Goal: Task Accomplishment & Management: Use online tool/utility

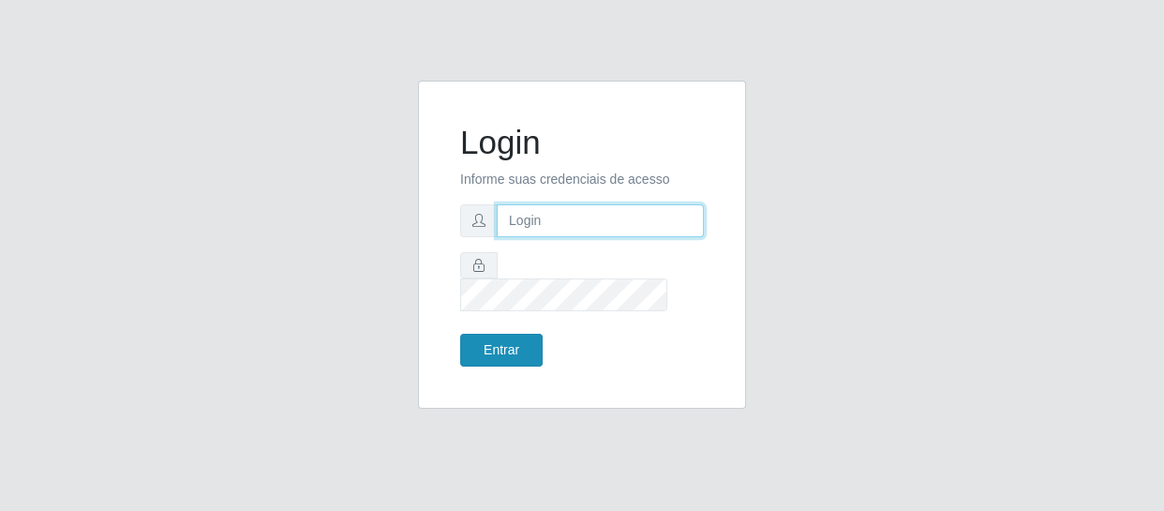
type input "[EMAIL_ADDRESS][DOMAIN_NAME]"
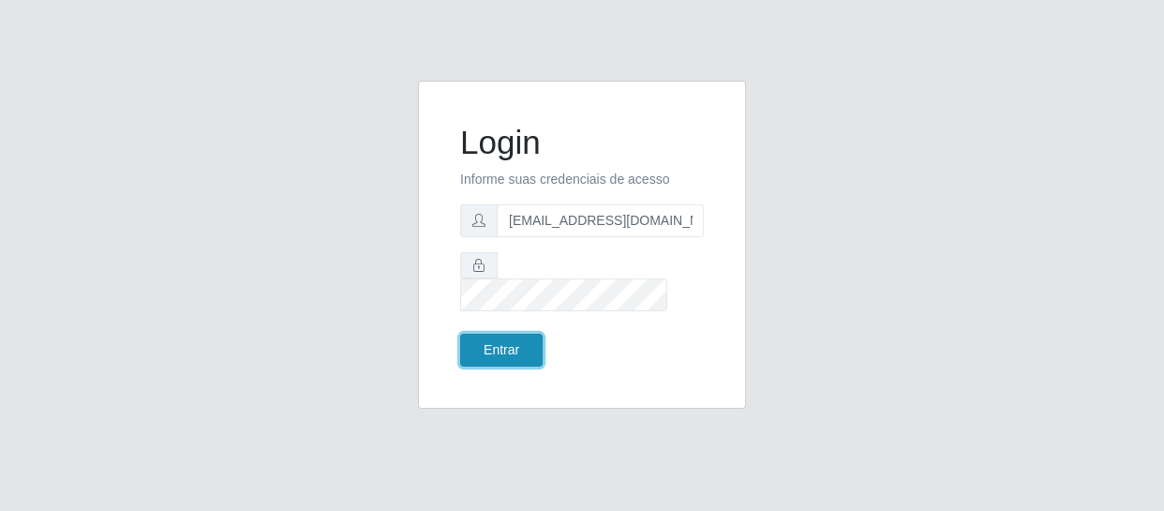
click at [520, 334] on button "Entrar" at bounding box center [501, 350] width 82 height 33
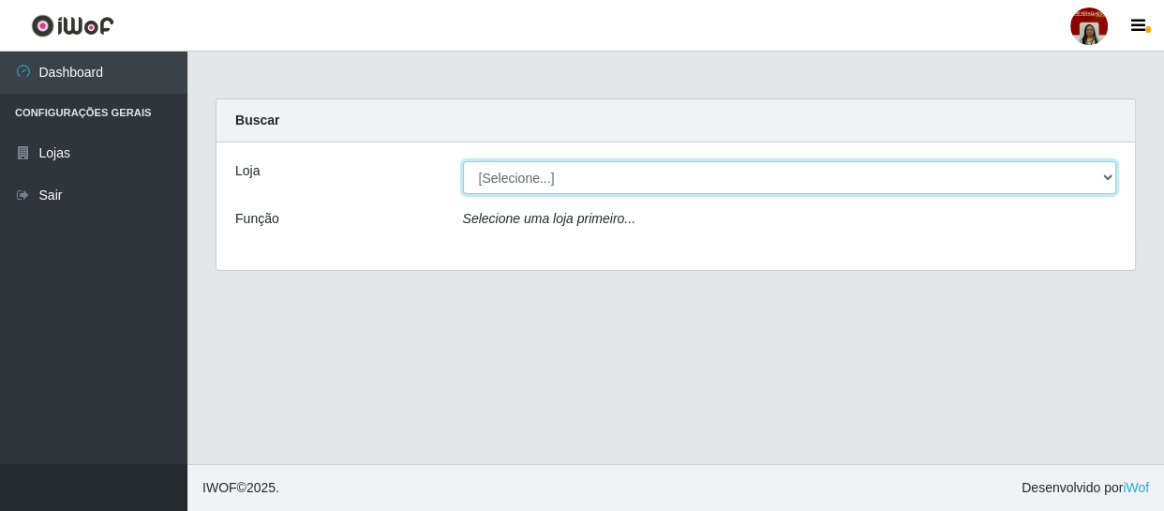
click at [1105, 173] on select "[Selecione...] Mar Vermelho - Loja 04" at bounding box center [790, 177] width 654 height 33
select select "251"
click at [463, 161] on select "[Selecione...] Mar Vermelho - Loja 04" at bounding box center [790, 177] width 654 height 33
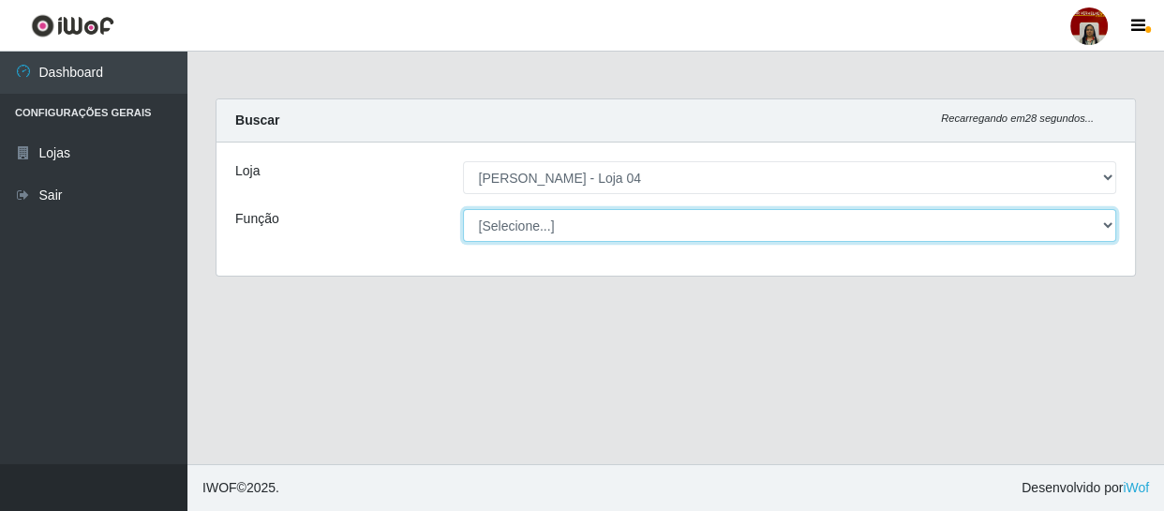
click at [1103, 216] on select "[Selecione...] ASG ASG + ASG ++ Auxiliar de Depósito Auxiliar de Depósito + Aux…" at bounding box center [790, 225] width 654 height 33
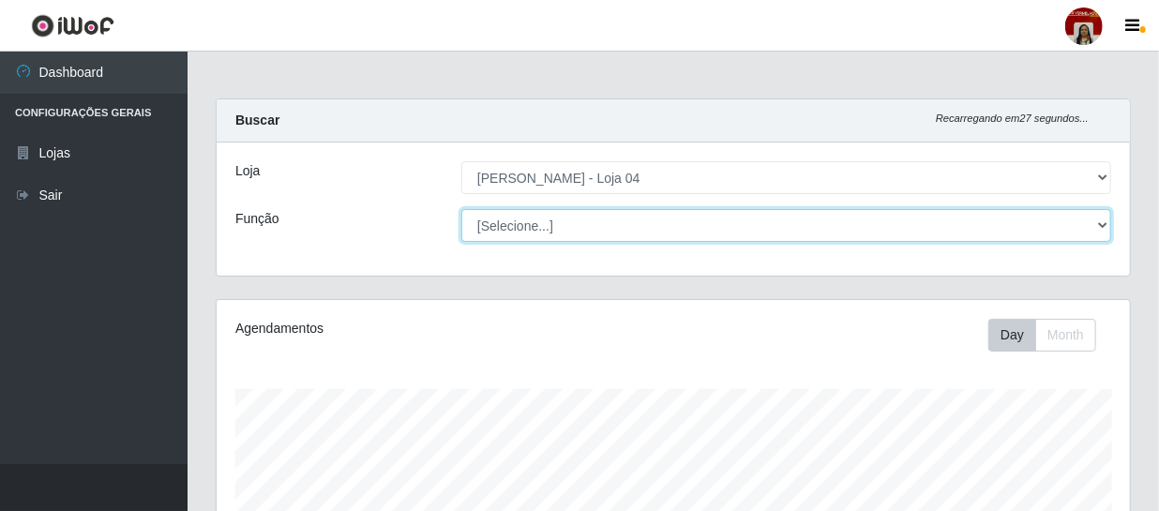
scroll to position [389, 913]
click at [461, 209] on select "[Selecione...] ASG ASG + ASG ++ Auxiliar de Depósito Auxiliar de Depósito + Aux…" at bounding box center [786, 225] width 650 height 33
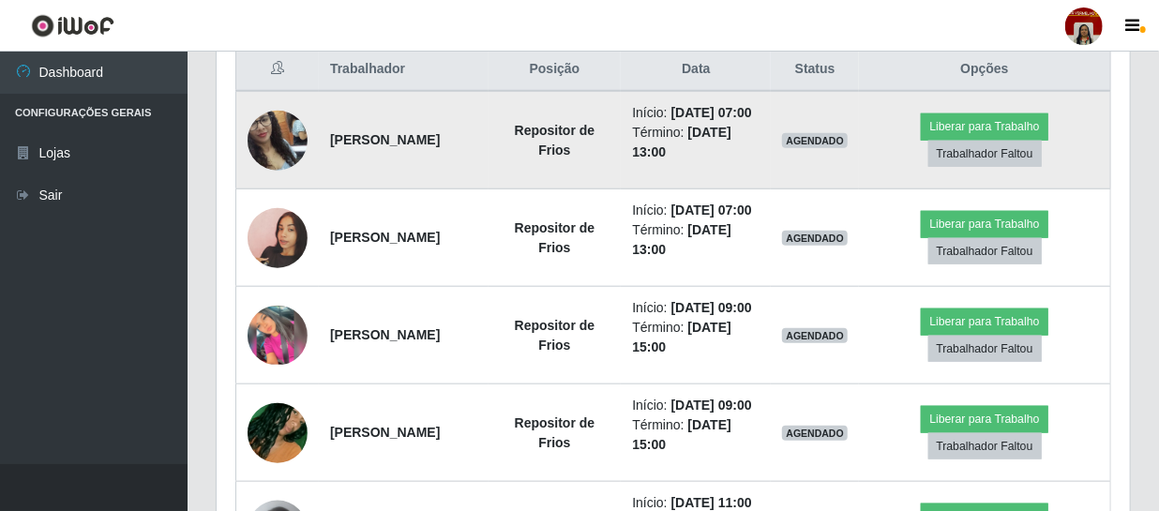
scroll to position [741, 0]
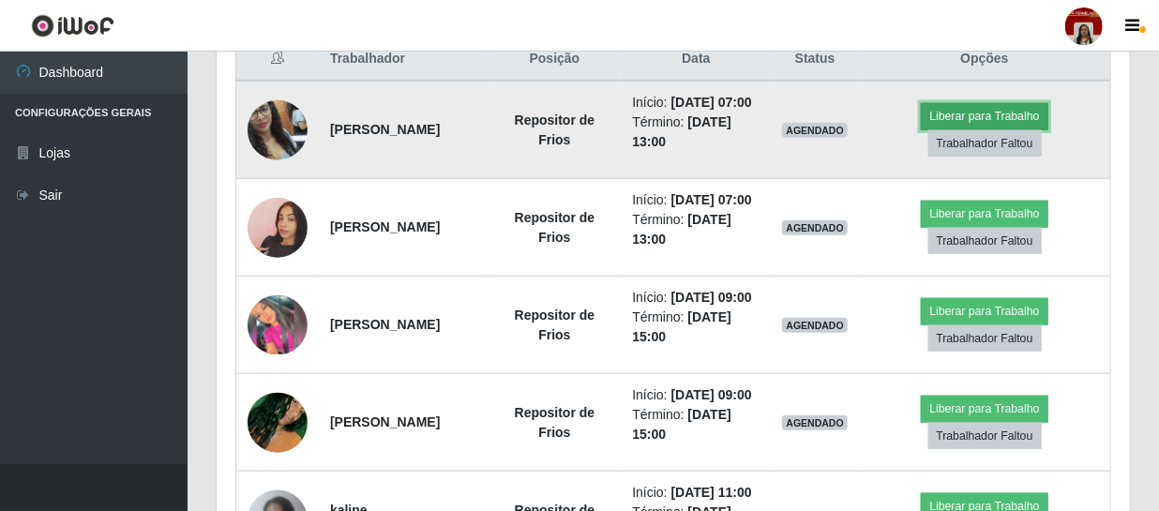
click at [989, 122] on button "Liberar para Trabalho" at bounding box center [983, 116] width 127 height 26
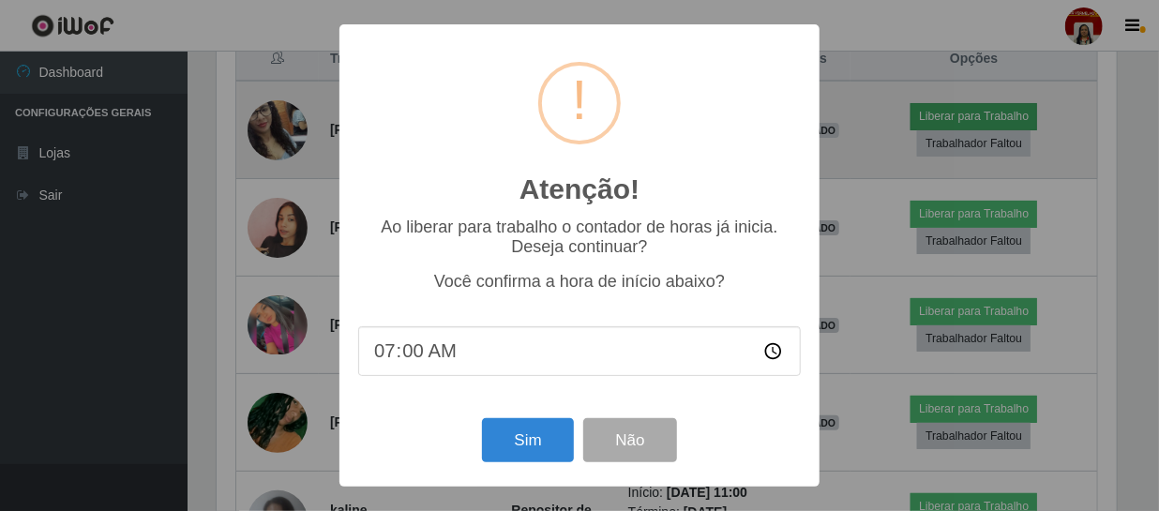
scroll to position [389, 905]
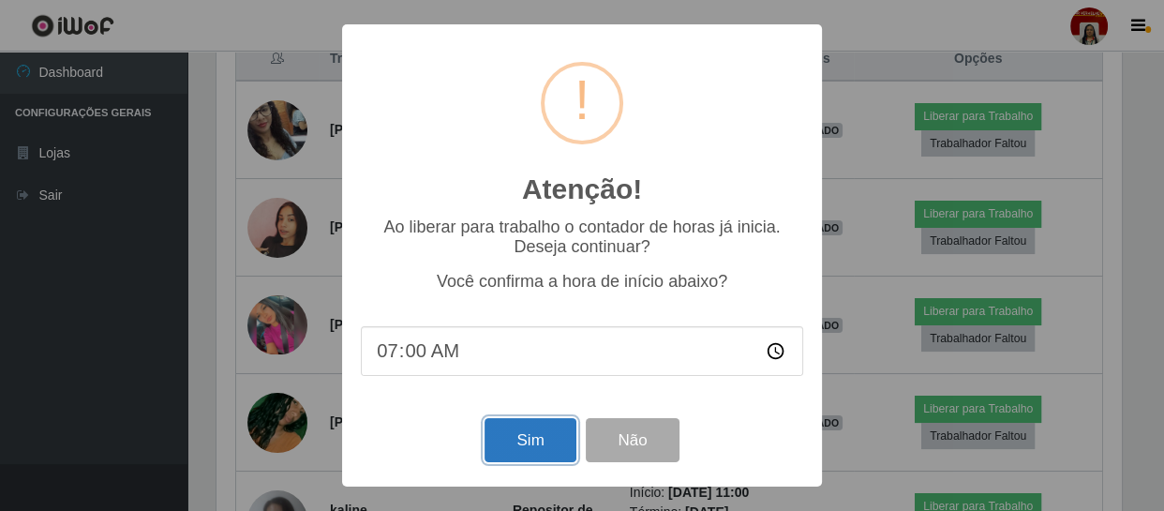
click at [526, 440] on button "Sim" at bounding box center [530, 440] width 91 height 44
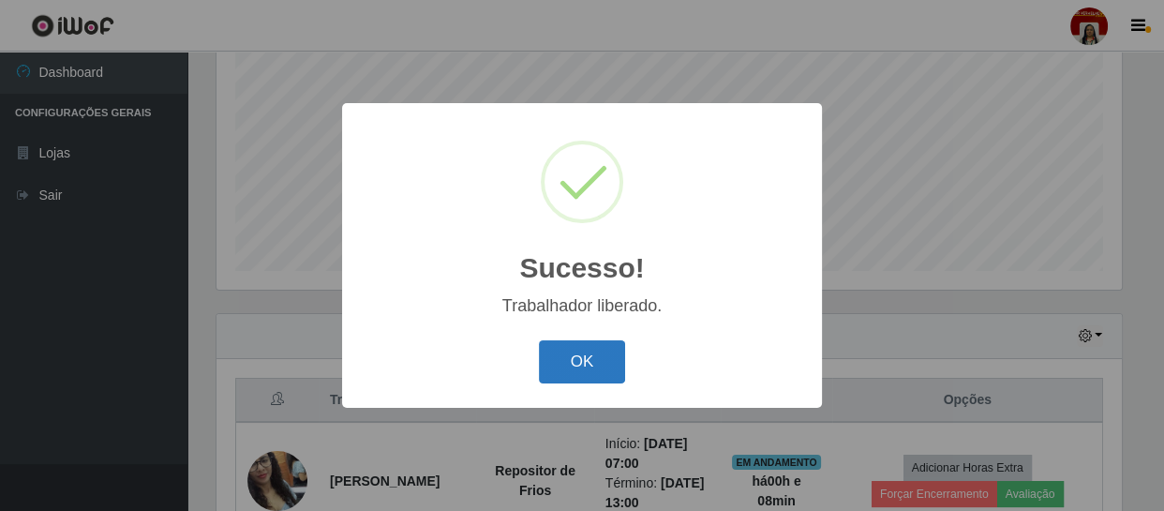
click at [577, 365] on button "OK" at bounding box center [582, 362] width 87 height 44
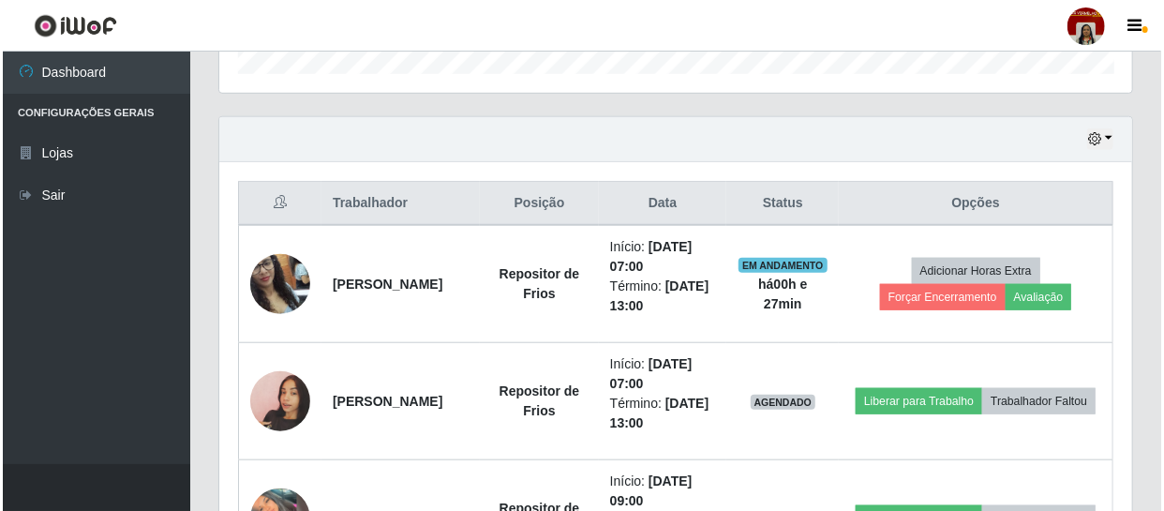
scroll to position [681, 0]
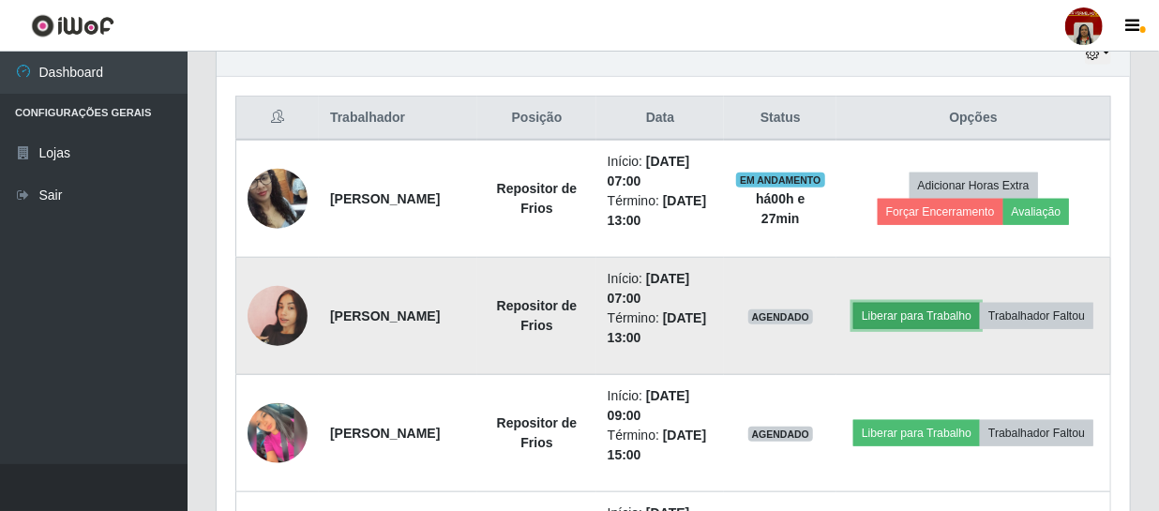
click at [980, 303] on button "Liberar para Trabalho" at bounding box center [916, 316] width 127 height 26
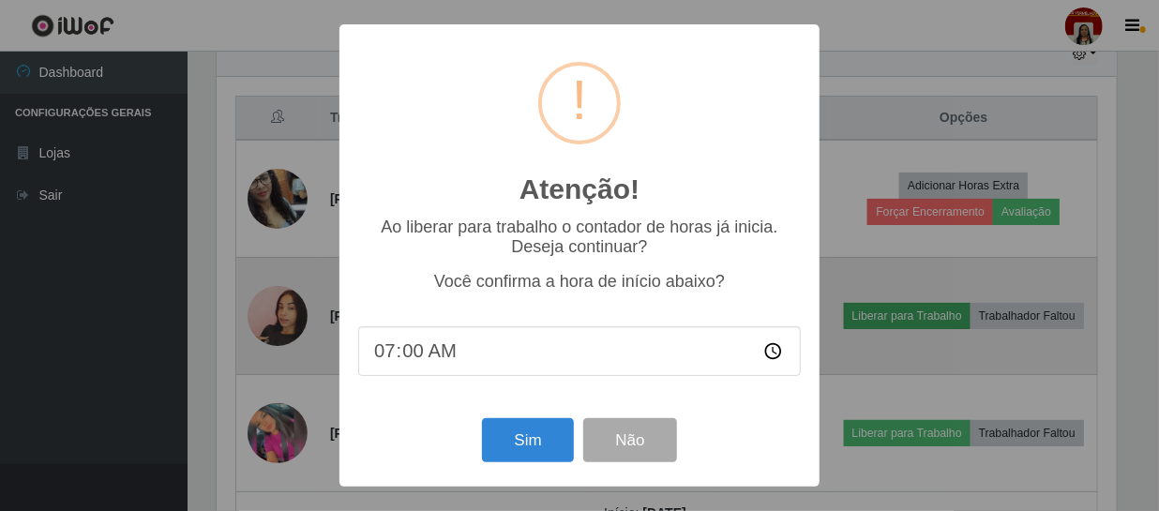
scroll to position [389, 905]
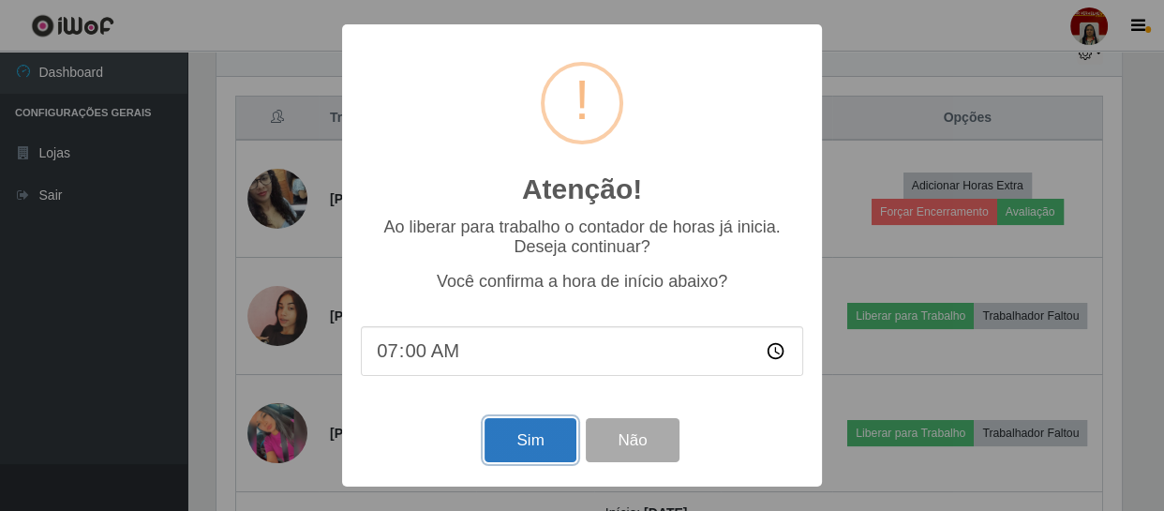
click at [525, 437] on button "Sim" at bounding box center [530, 440] width 91 height 44
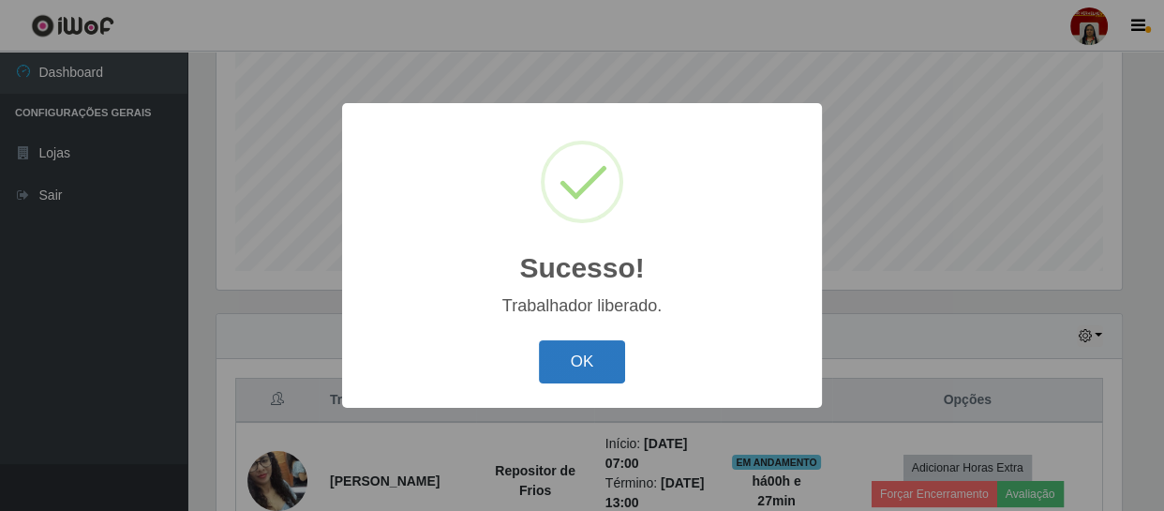
click at [558, 345] on button "OK" at bounding box center [582, 362] width 87 height 44
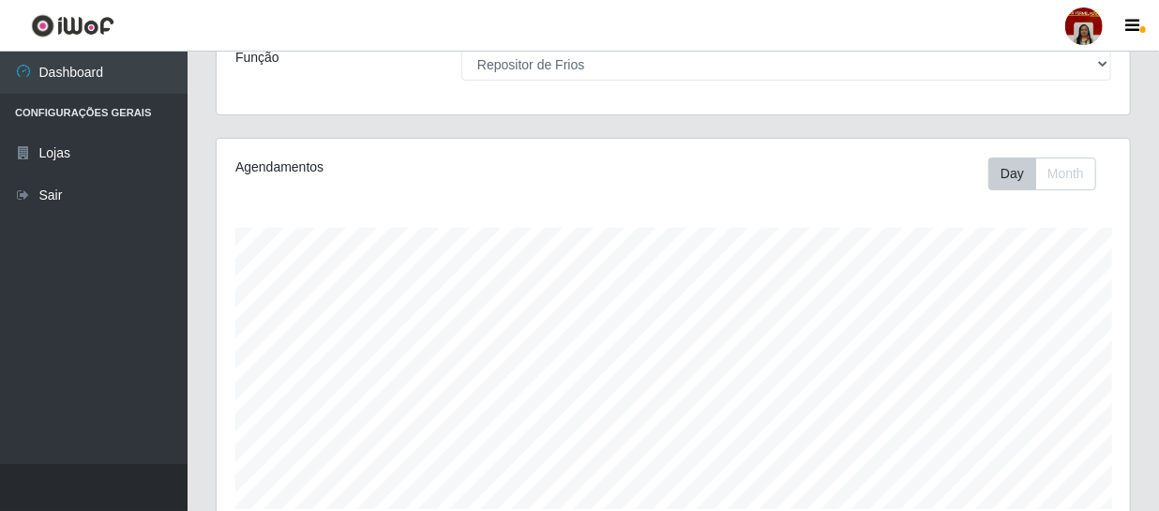
scroll to position [143, 0]
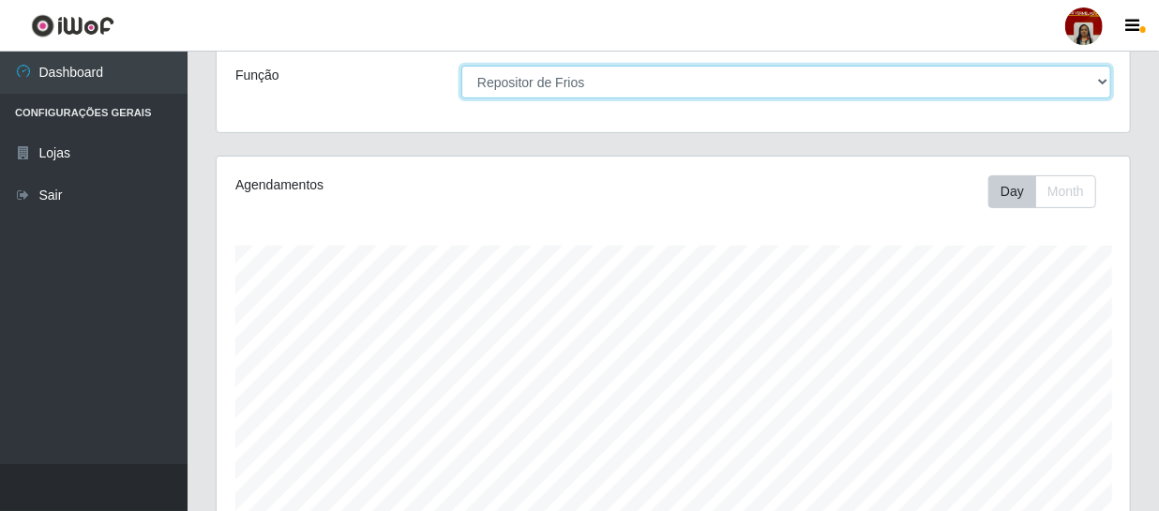
click at [1103, 82] on select "[Selecione...] ASG ASG + ASG ++ Auxiliar de Depósito Auxiliar de Depósito + Aux…" at bounding box center [786, 82] width 650 height 33
select select "22"
click at [461, 66] on select "[Selecione...] ASG ASG + ASG ++ Auxiliar de Depósito Auxiliar de Depósito + Aux…" at bounding box center [786, 82] width 650 height 33
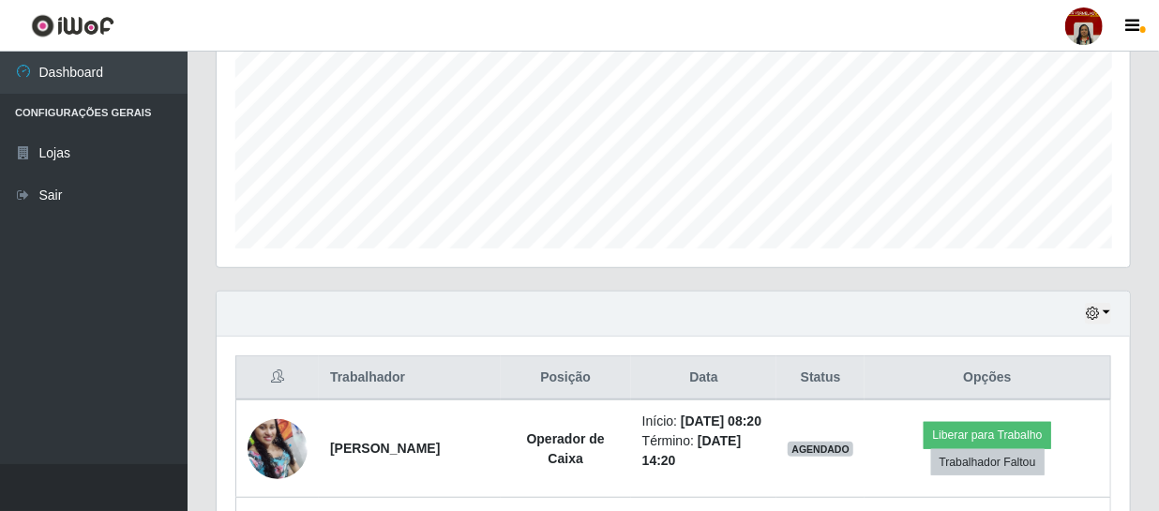
scroll to position [281, 0]
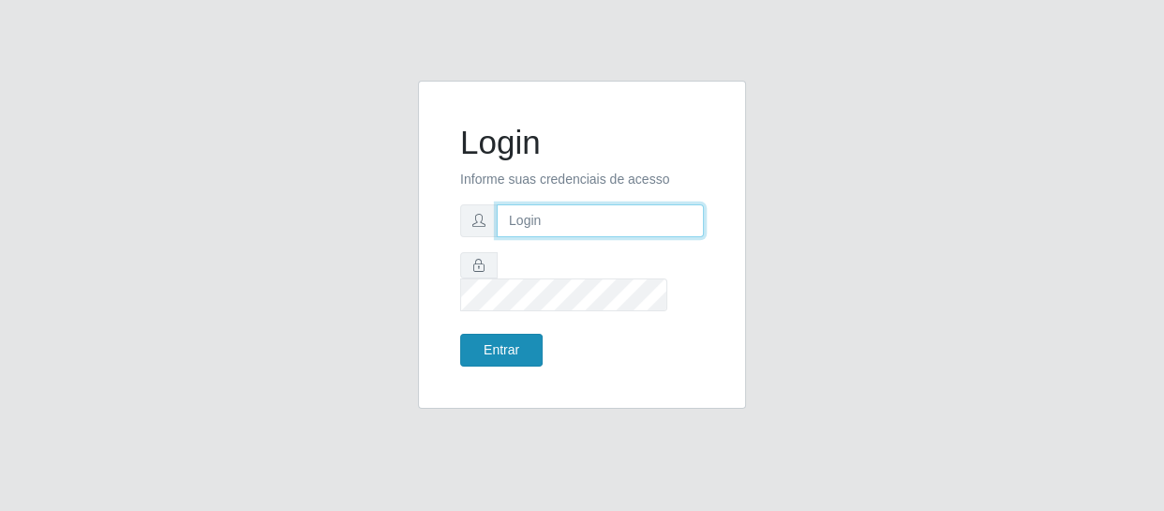
type input "[EMAIL_ADDRESS][DOMAIN_NAME]"
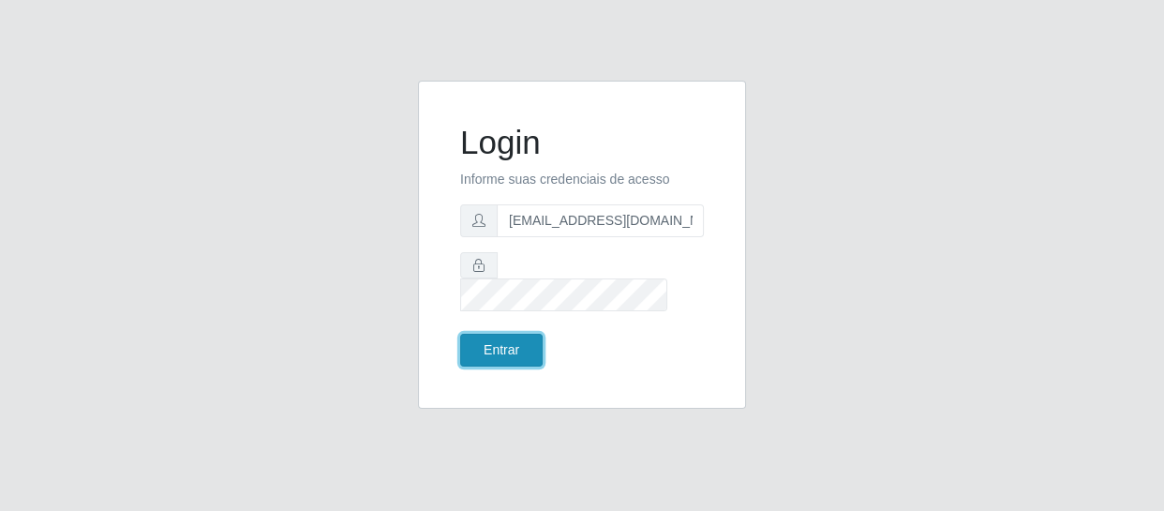
click at [499, 334] on button "Entrar" at bounding box center [501, 350] width 82 height 33
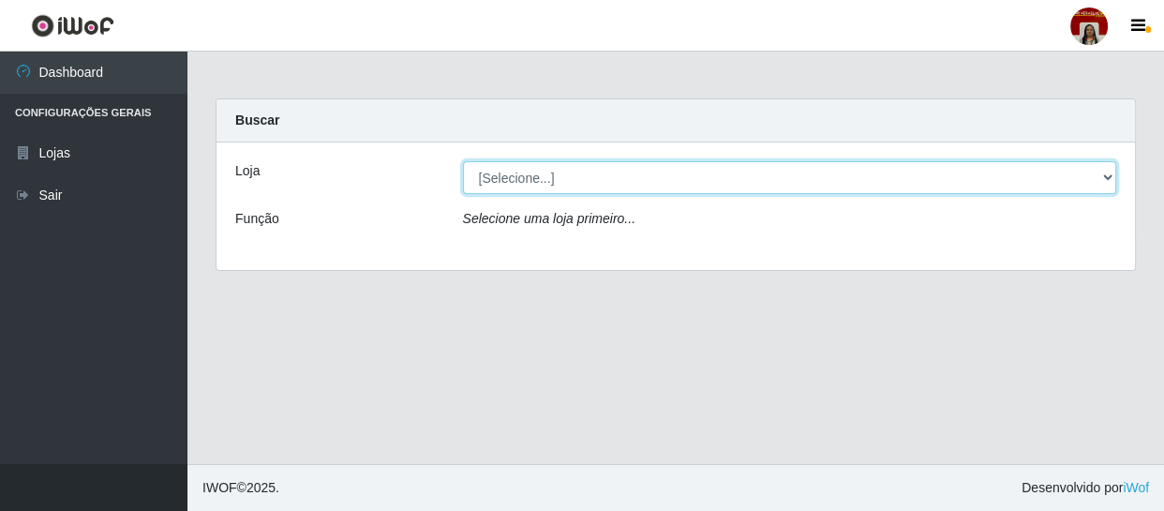
click at [1099, 169] on select "[Selecione...] Mar Vermelho - Loja 04" at bounding box center [790, 177] width 654 height 33
select select "251"
click at [463, 161] on select "[Selecione...] Mar Vermelho - Loja 04" at bounding box center [790, 177] width 654 height 33
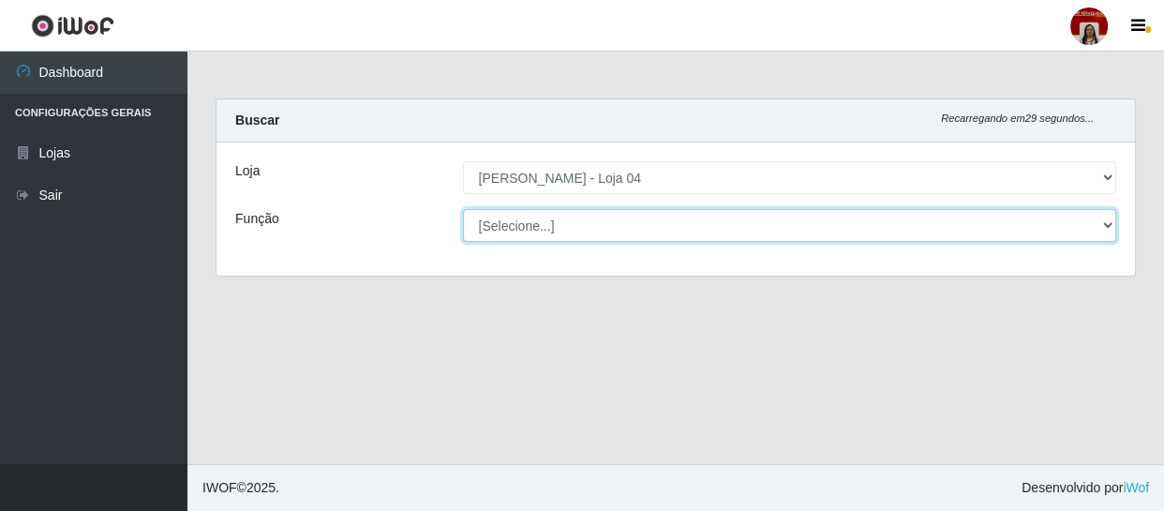
click at [1111, 231] on select "[Selecione...] ASG ASG + ASG ++ Auxiliar de Depósito Auxiliar de Depósito + Aux…" at bounding box center [790, 225] width 654 height 33
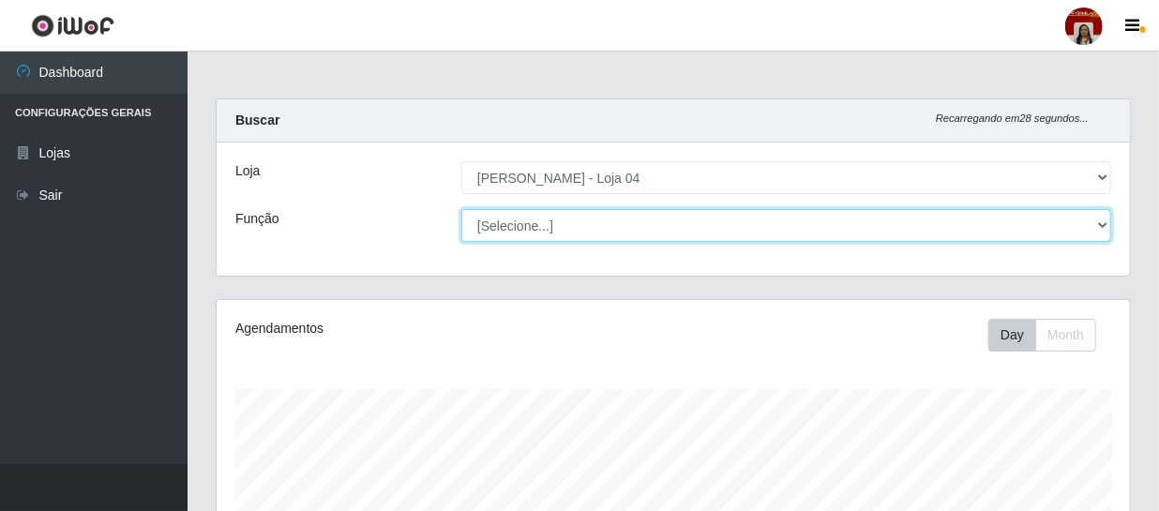
scroll to position [389, 913]
click at [461, 209] on select "[Selecione...] ASG ASG + ASG ++ Auxiliar de Depósito Auxiliar de Depósito + Aux…" at bounding box center [786, 225] width 650 height 33
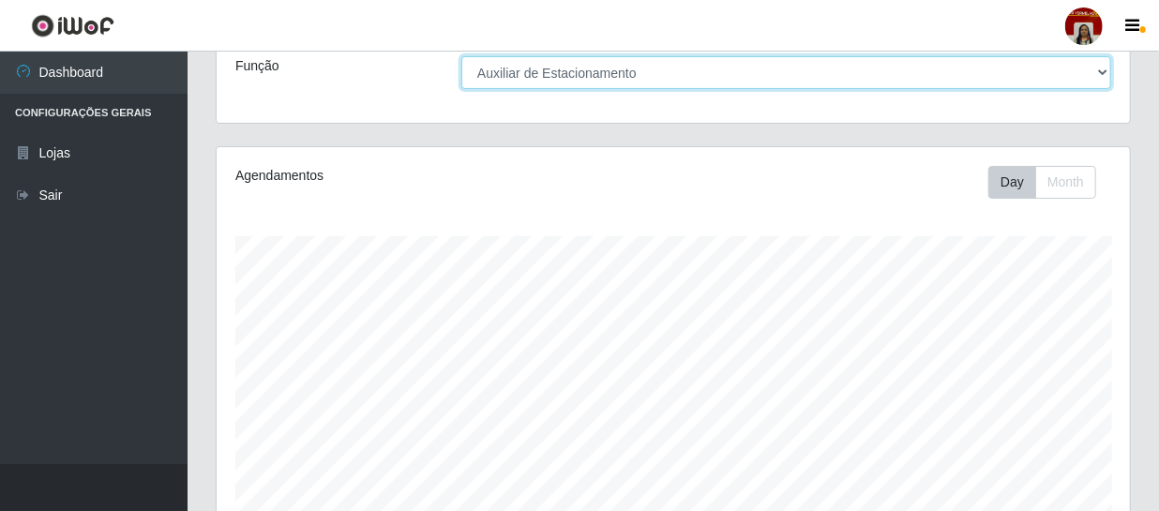
scroll to position [58, 0]
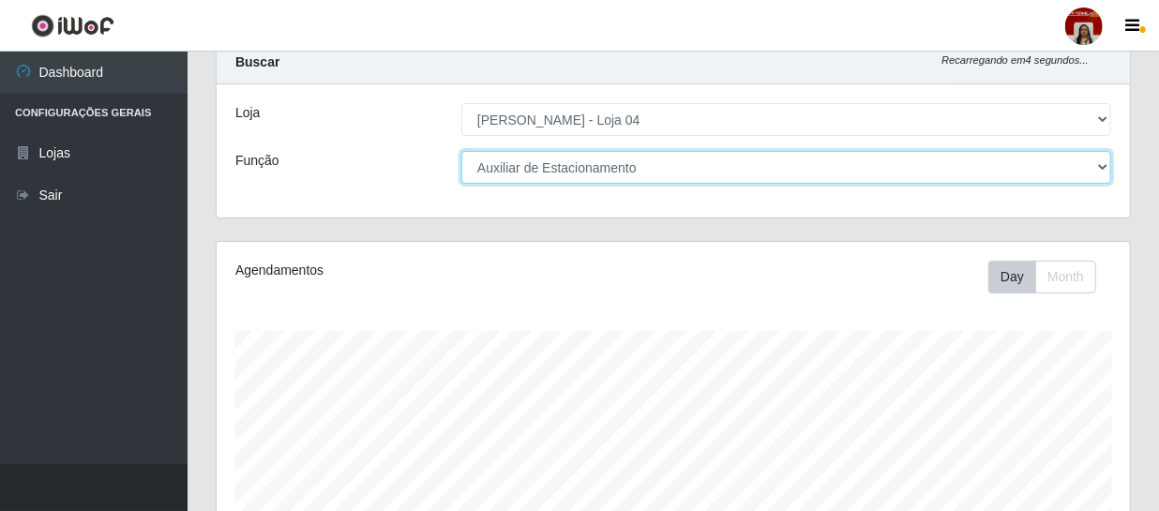
click at [1107, 169] on select "[Selecione...] ASG ASG + ASG ++ Auxiliar de Depósito Auxiliar de Depósito + Aux…" at bounding box center [786, 167] width 650 height 33
select select "104"
click at [461, 151] on select "[Selecione...] ASG ASG + ASG ++ Auxiliar de Depósito Auxiliar de Depósito + Aux…" at bounding box center [786, 167] width 650 height 33
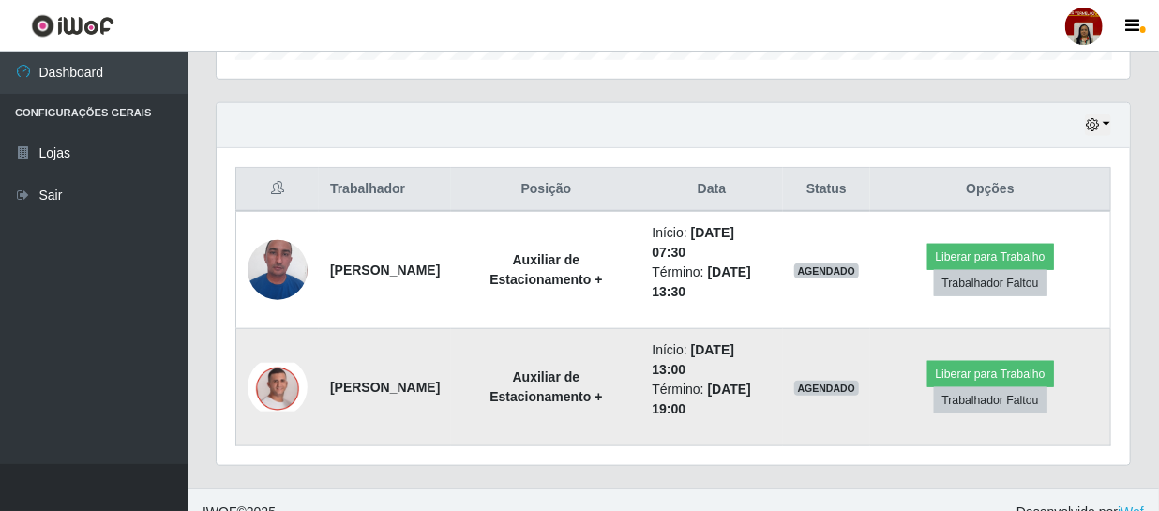
scroll to position [633, 0]
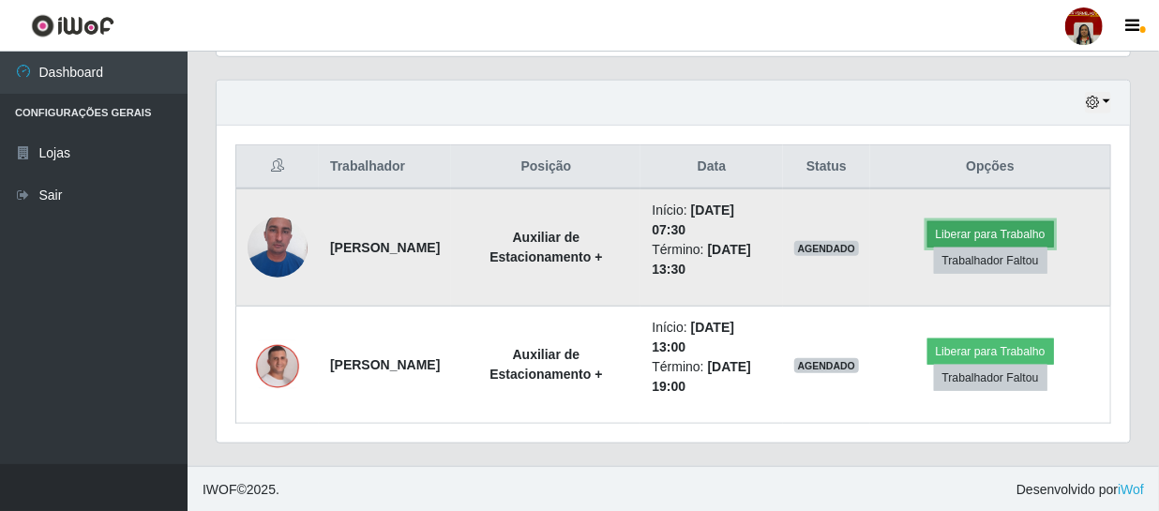
click at [1016, 231] on button "Liberar para Trabalho" at bounding box center [990, 234] width 127 height 26
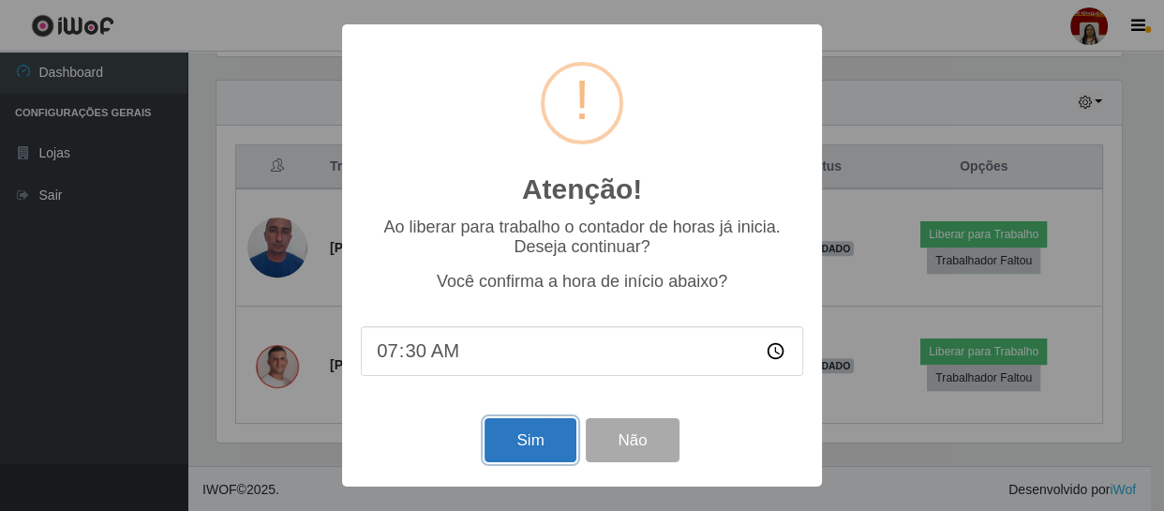
click at [501, 433] on button "Sim" at bounding box center [530, 440] width 91 height 44
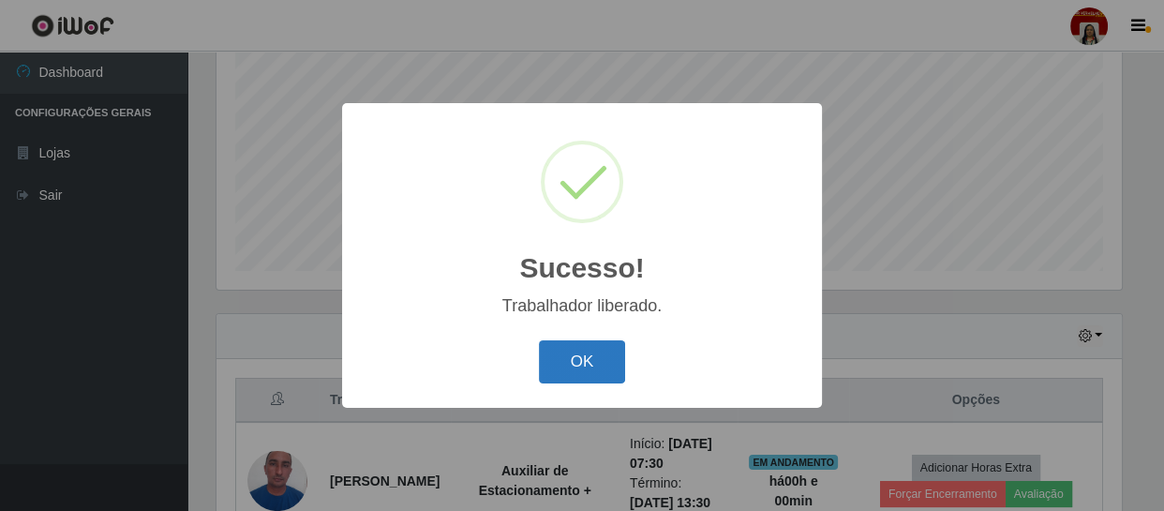
click at [600, 363] on button "OK" at bounding box center [582, 362] width 87 height 44
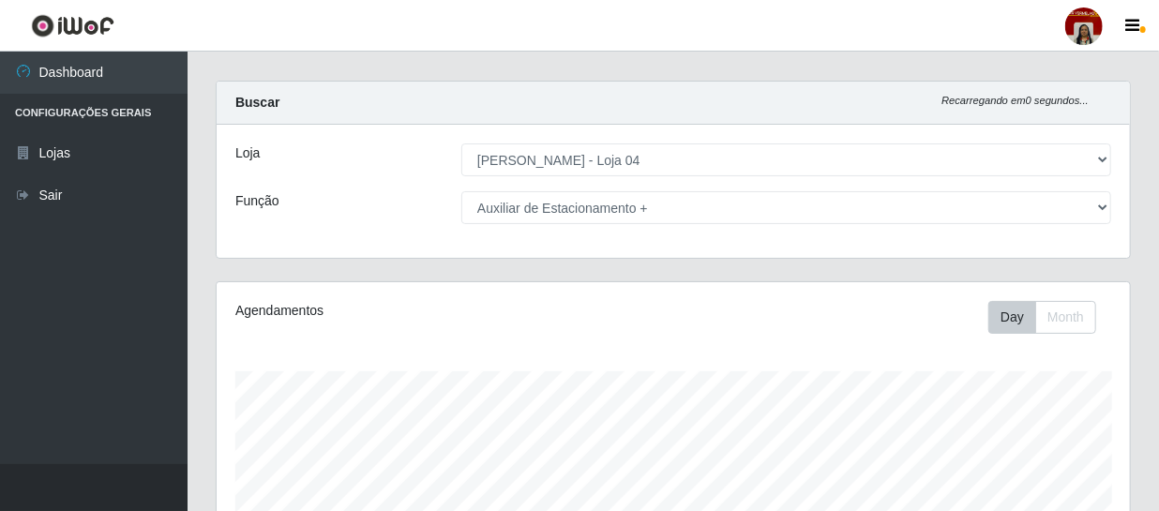
scroll to position [0, 0]
